Goal: Task Accomplishment & Management: Manage account settings

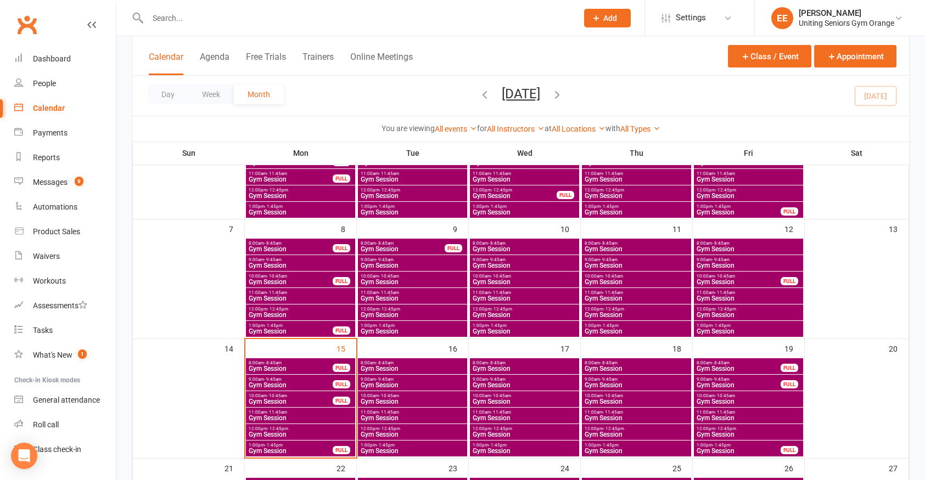
scroll to position [165, 0]
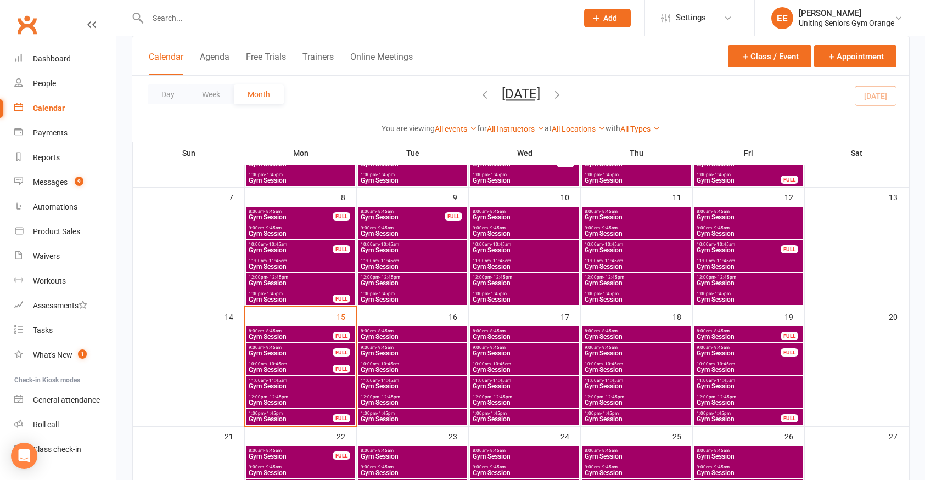
click at [284, 365] on span "- 10:45am" at bounding box center [277, 364] width 20 height 5
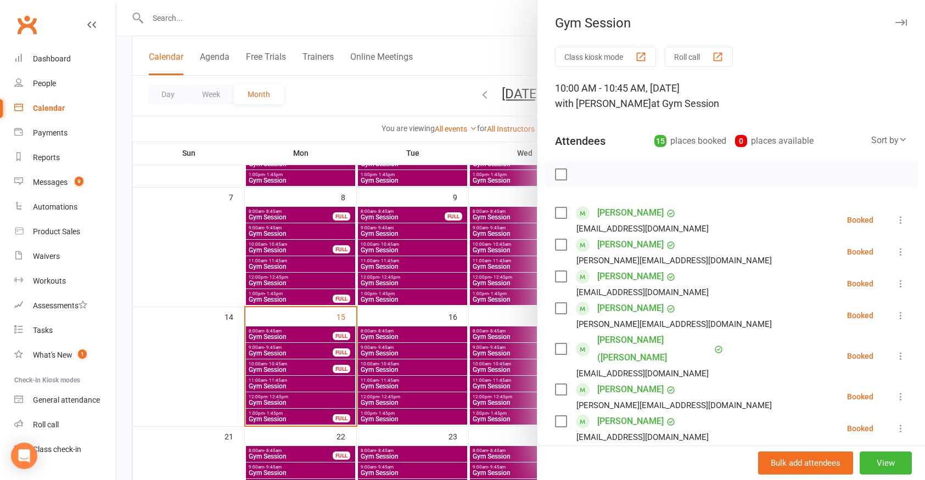
click at [895, 351] on icon at bounding box center [900, 356] width 11 height 11
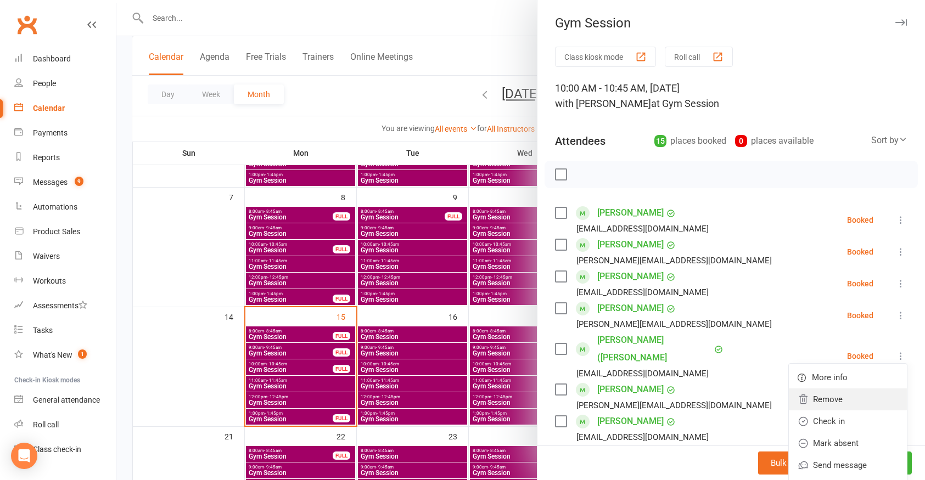
click at [834, 394] on link "Remove" at bounding box center [848, 400] width 118 height 22
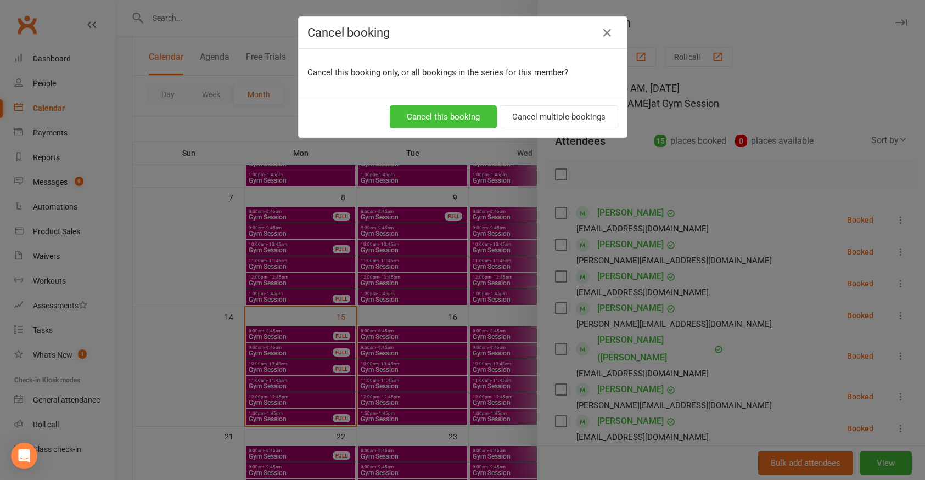
click at [438, 124] on button "Cancel this booking" at bounding box center [443, 116] width 107 height 23
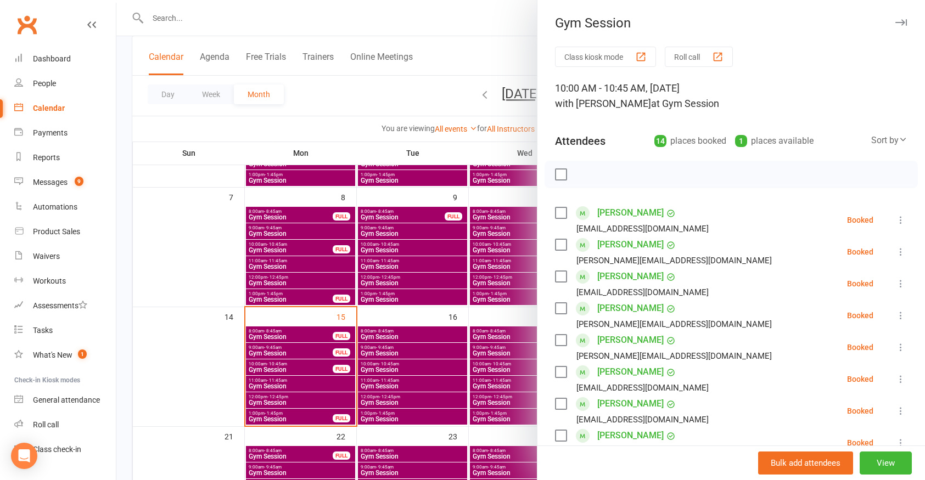
click at [237, 15] on div at bounding box center [520, 240] width 809 height 480
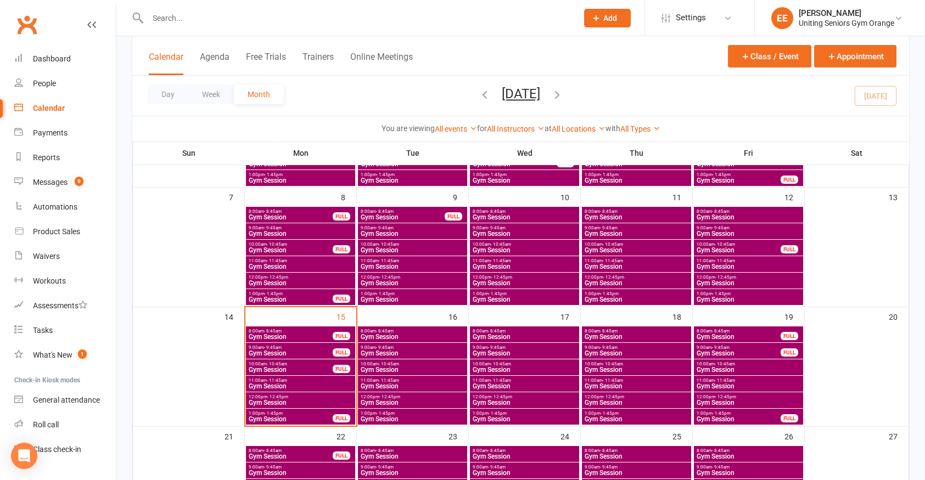
click at [237, 15] on input "text" at bounding box center [356, 17] width 425 height 15
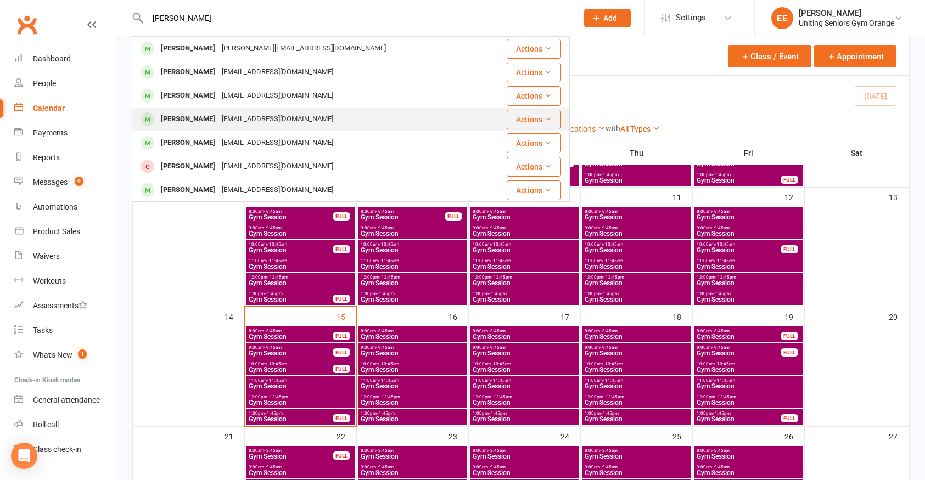
type input "[PERSON_NAME]"
click at [194, 113] on div "[PERSON_NAME]" at bounding box center [188, 119] width 61 height 16
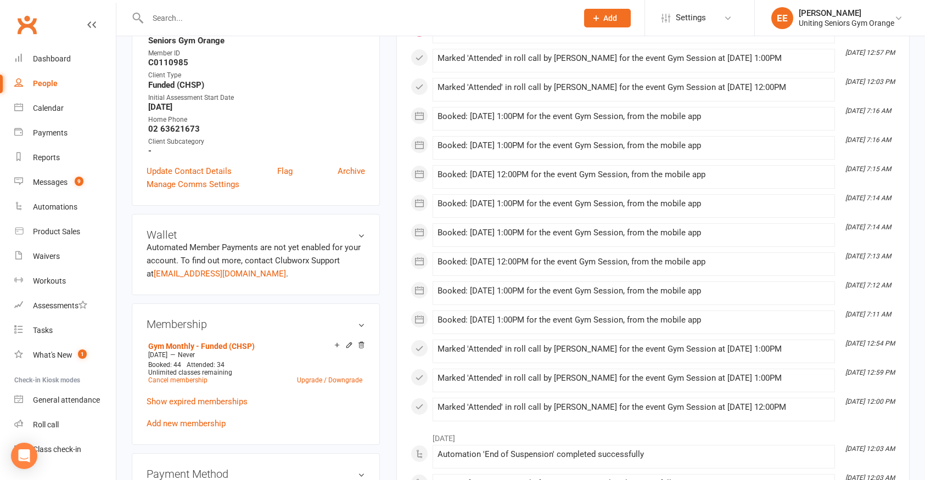
scroll to position [274, 0]
click at [333, 18] on input "text" at bounding box center [356, 17] width 425 height 15
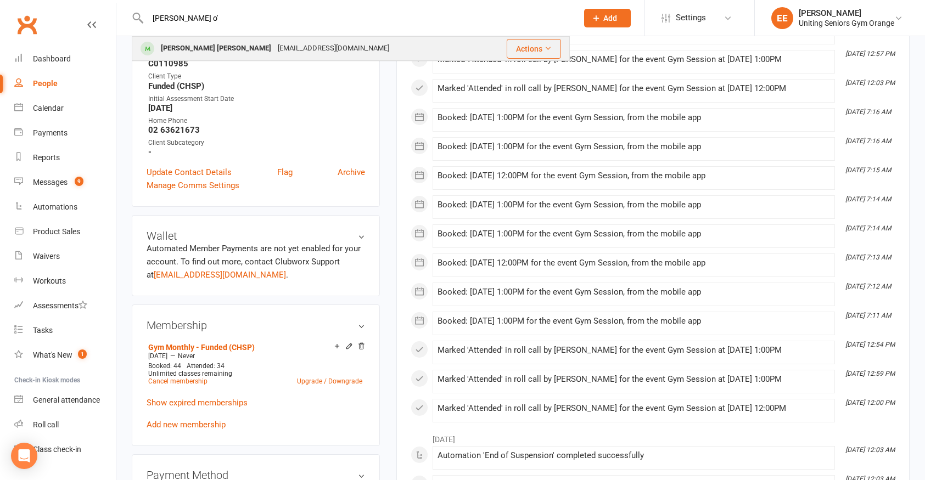
type input "[PERSON_NAME] o'"
click at [308, 49] on div "[PERSON_NAME] [PERSON_NAME] [EMAIL_ADDRESS][DOMAIN_NAME]" at bounding box center [309, 48] width 352 height 23
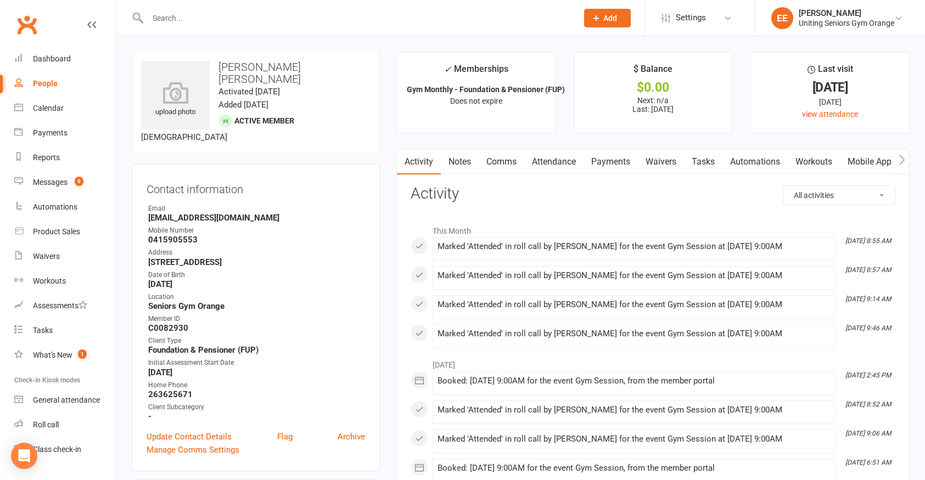
click at [870, 154] on link "Mobile App" at bounding box center [869, 161] width 59 height 25
